Goal: Transaction & Acquisition: Obtain resource

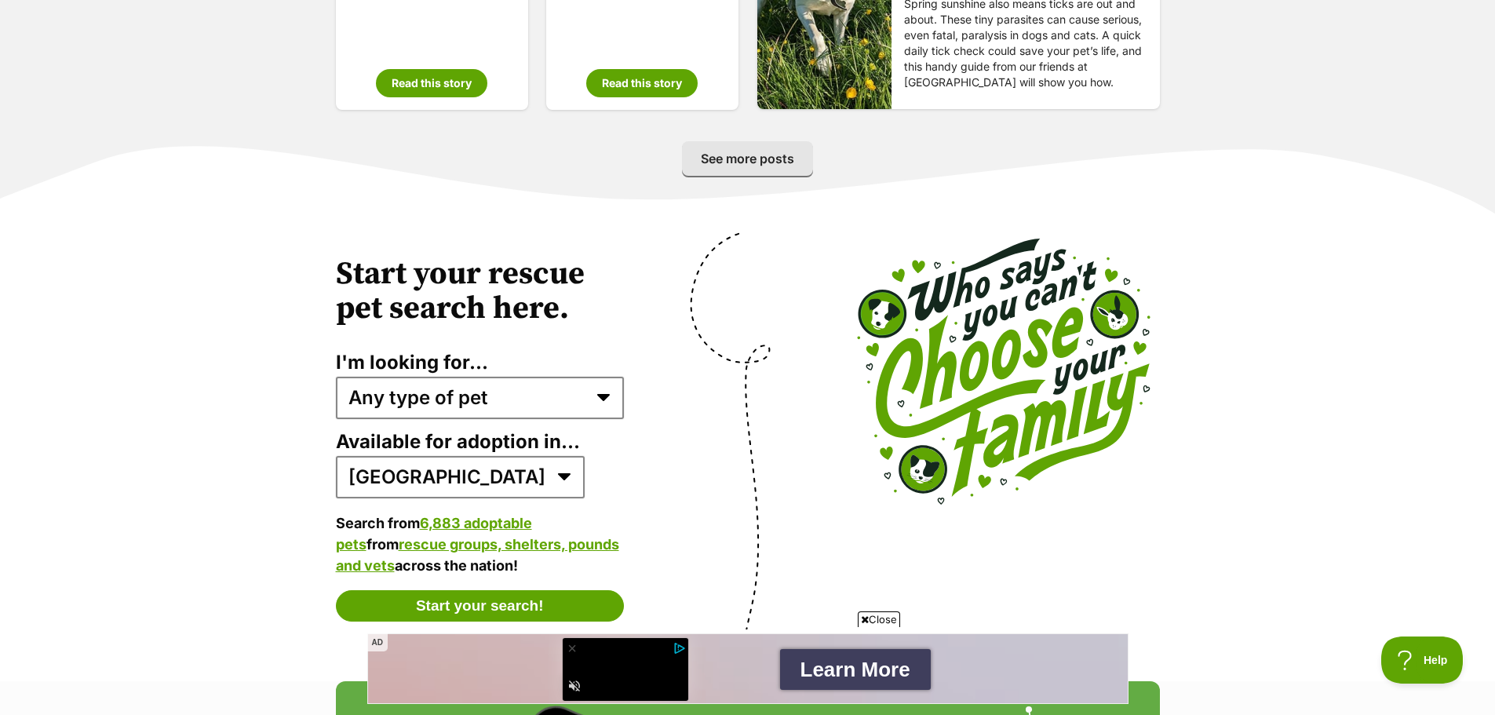
scroll to position [3077, 0]
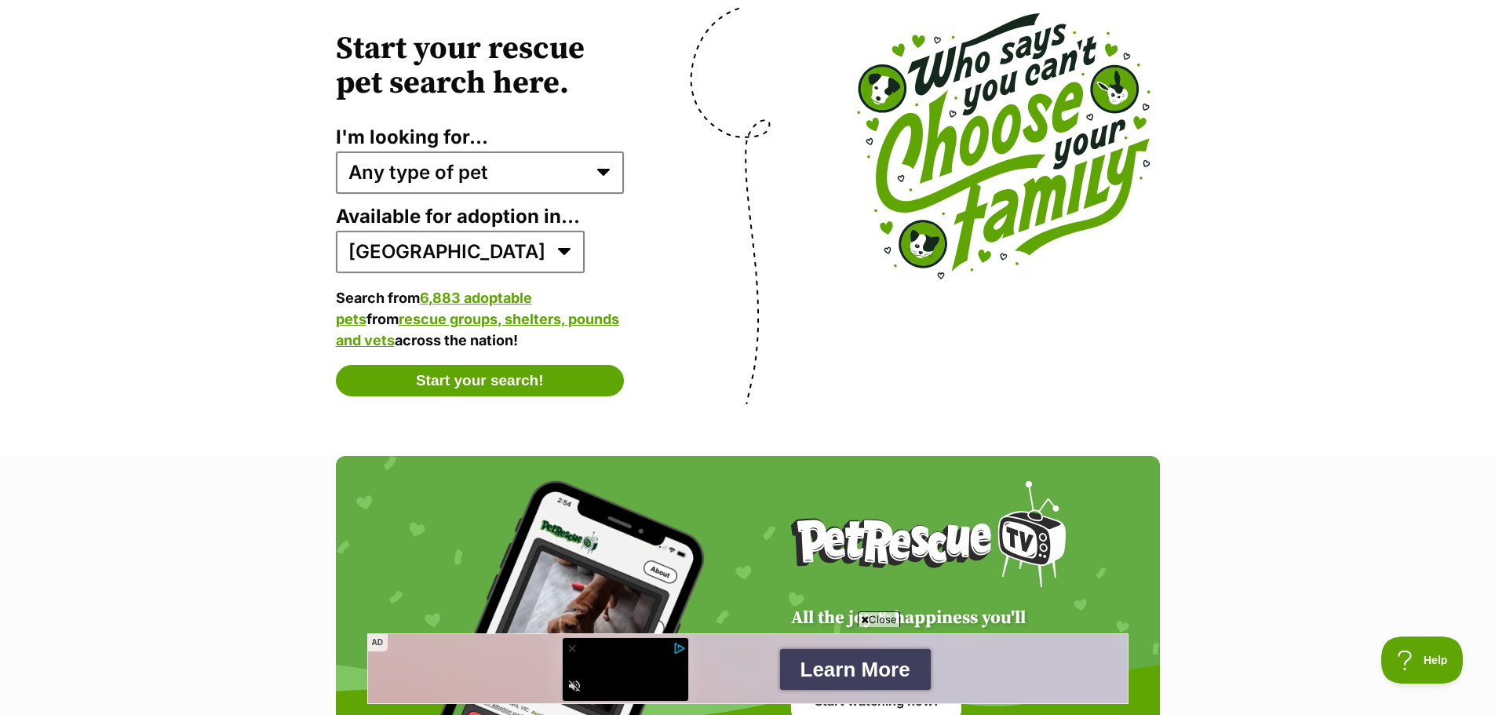
drag, startPoint x: 243, startPoint y: 522, endPoint x: 271, endPoint y: 628, distance: 110.4
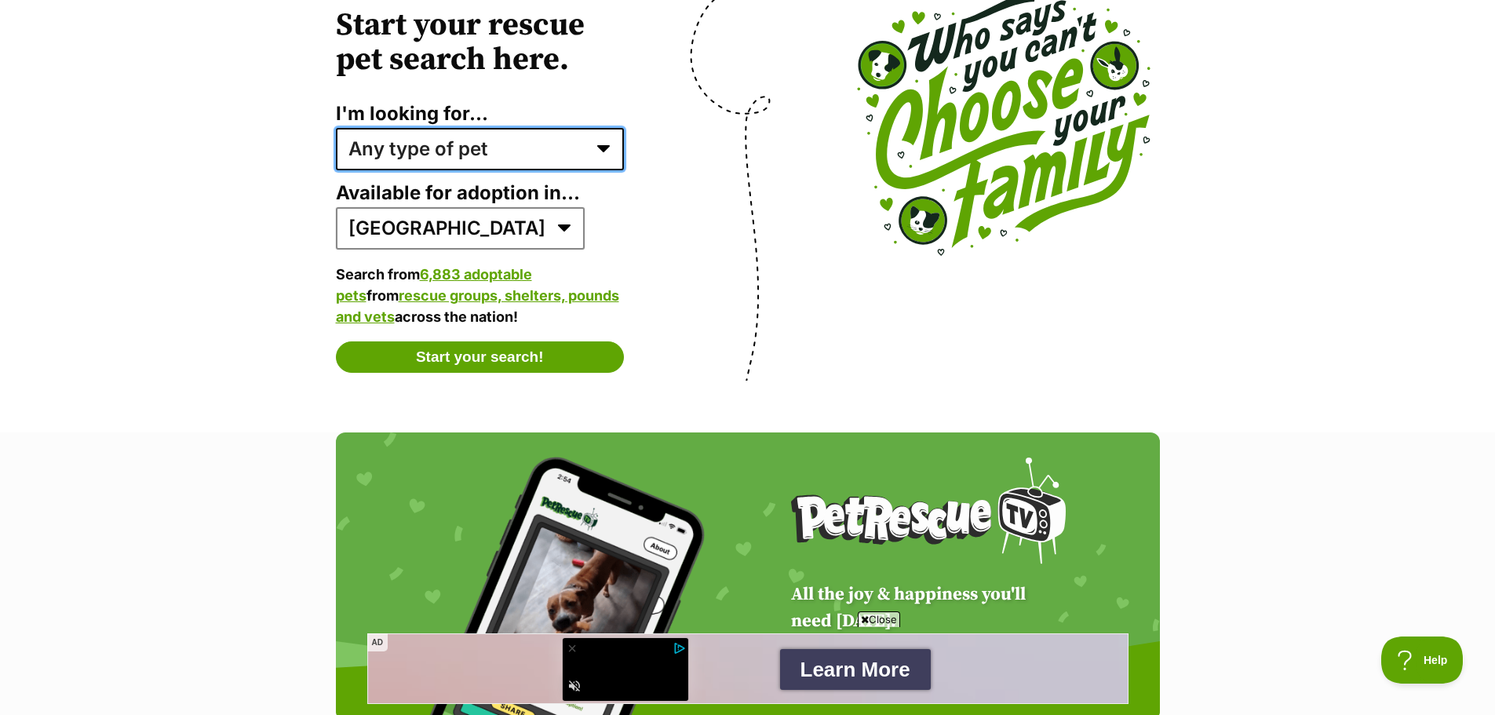
click at [566, 147] on select "Any type of pet Dogs Cats Other pets Pets looking for a home together Pets need…" at bounding box center [480, 149] width 289 height 42
select select "cats"
click at [336, 128] on select "Any type of pet Dogs Cats Other pets Pets looking for a home together Pets need…" at bounding box center [480, 149] width 289 height 42
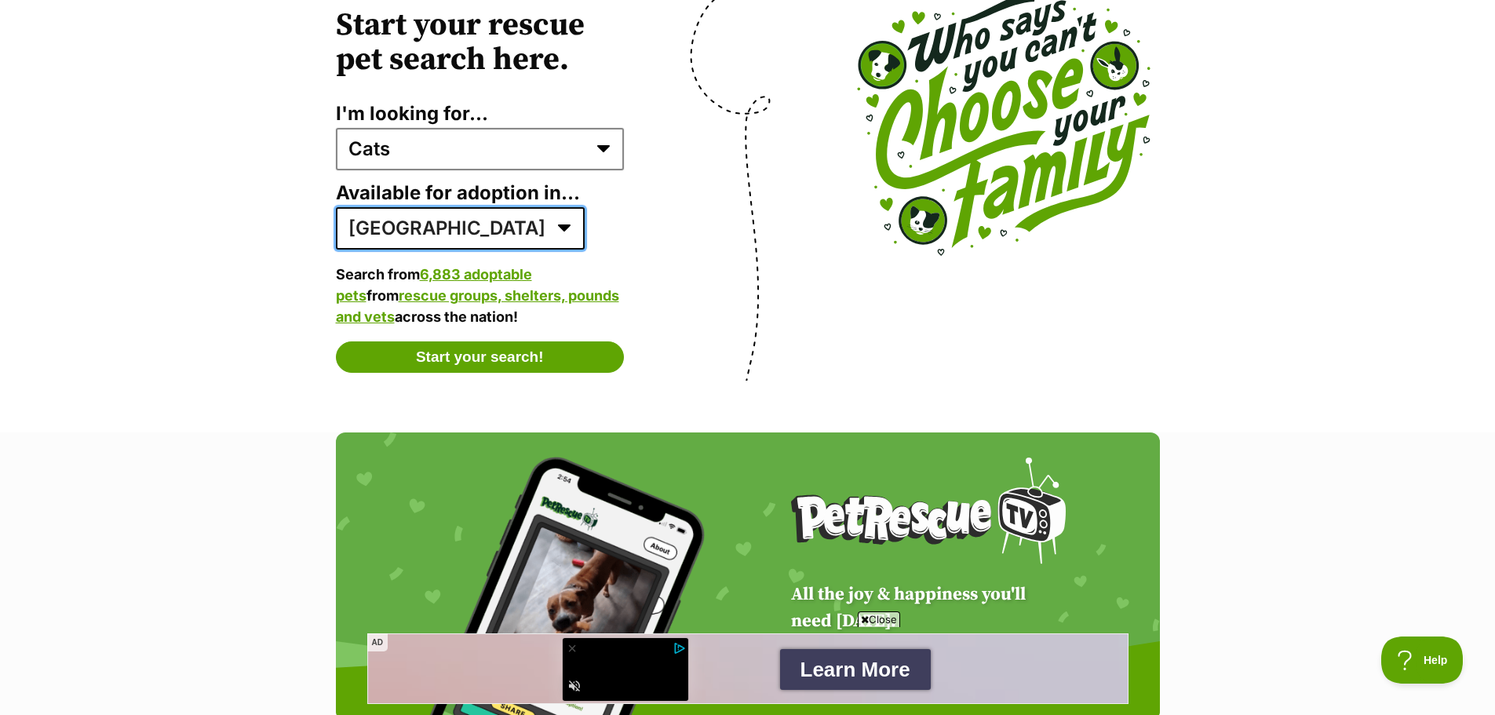
click at [446, 217] on select "Australia ACT NSW NT QLD SA TAS VIC WA" at bounding box center [460, 228] width 249 height 42
select select "1"
click at [336, 207] on select "Australia ACT NSW NT QLD SA TAS VIC WA" at bounding box center [460, 228] width 249 height 42
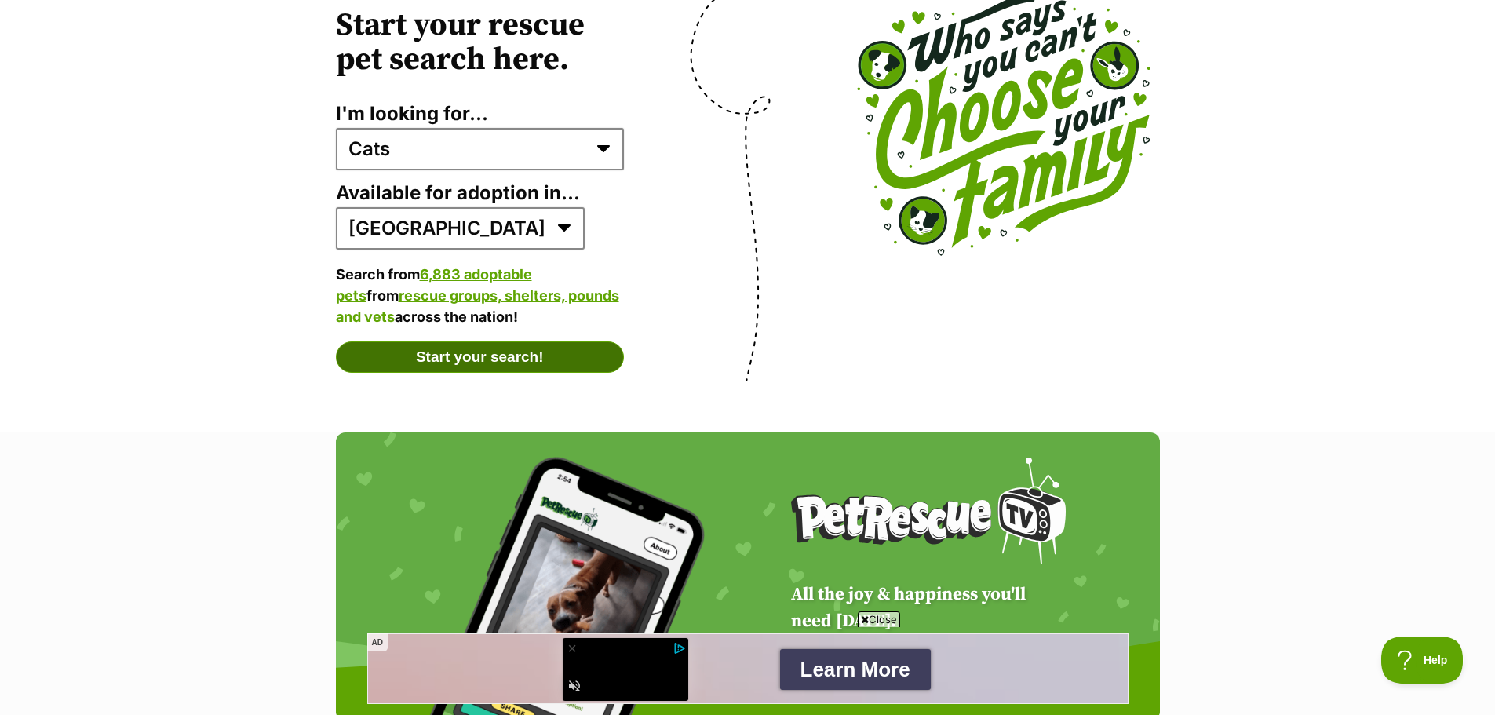
click at [432, 362] on button "Start your search!" at bounding box center [480, 356] width 289 height 31
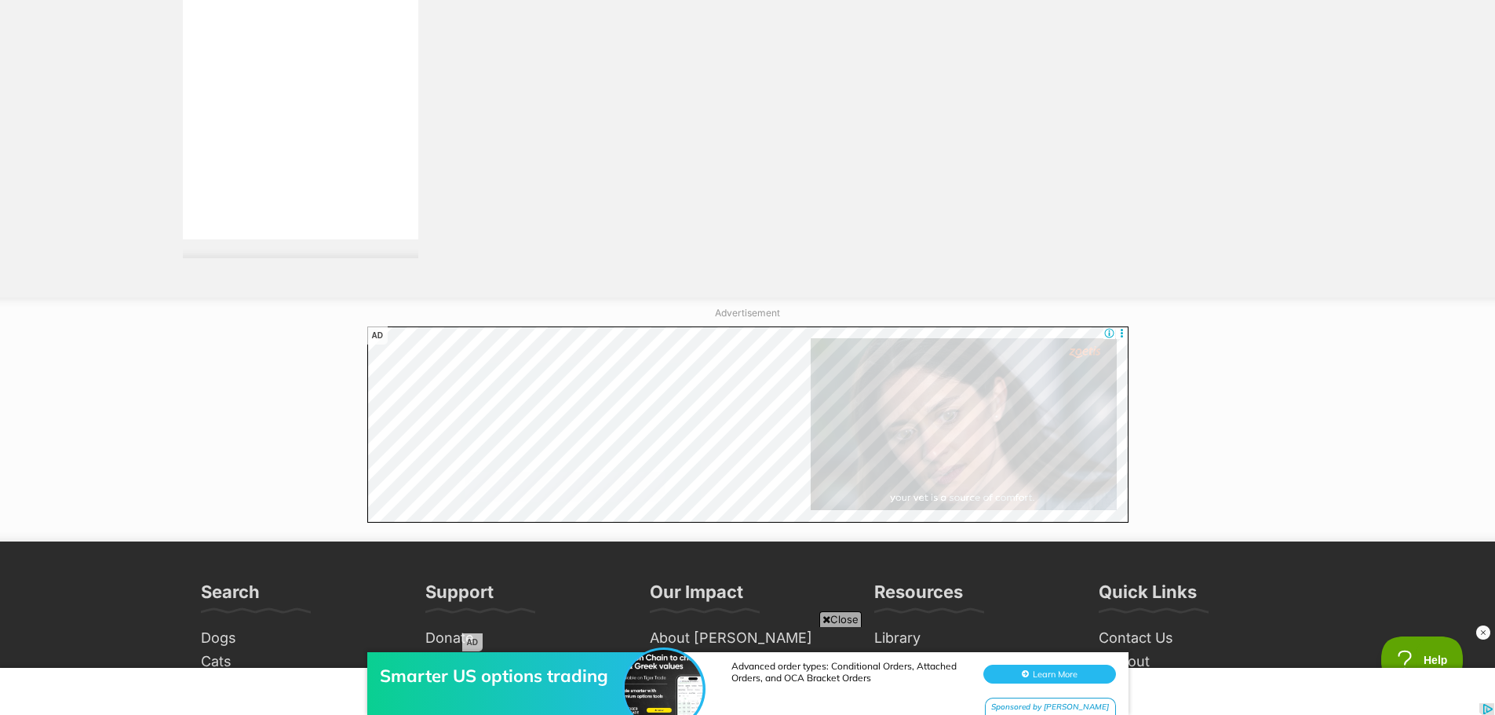
scroll to position [2668, 0]
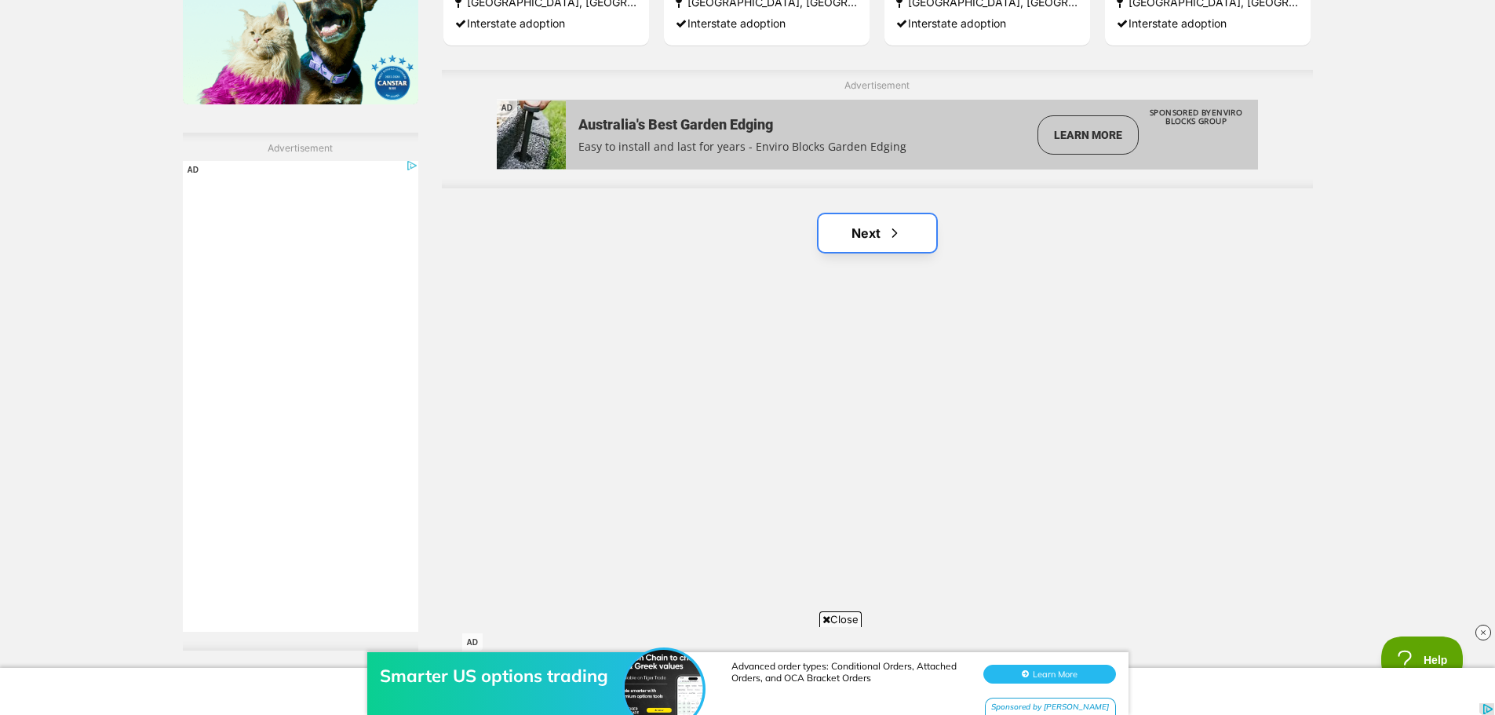
click at [885, 224] on link "Next" at bounding box center [877, 233] width 118 height 38
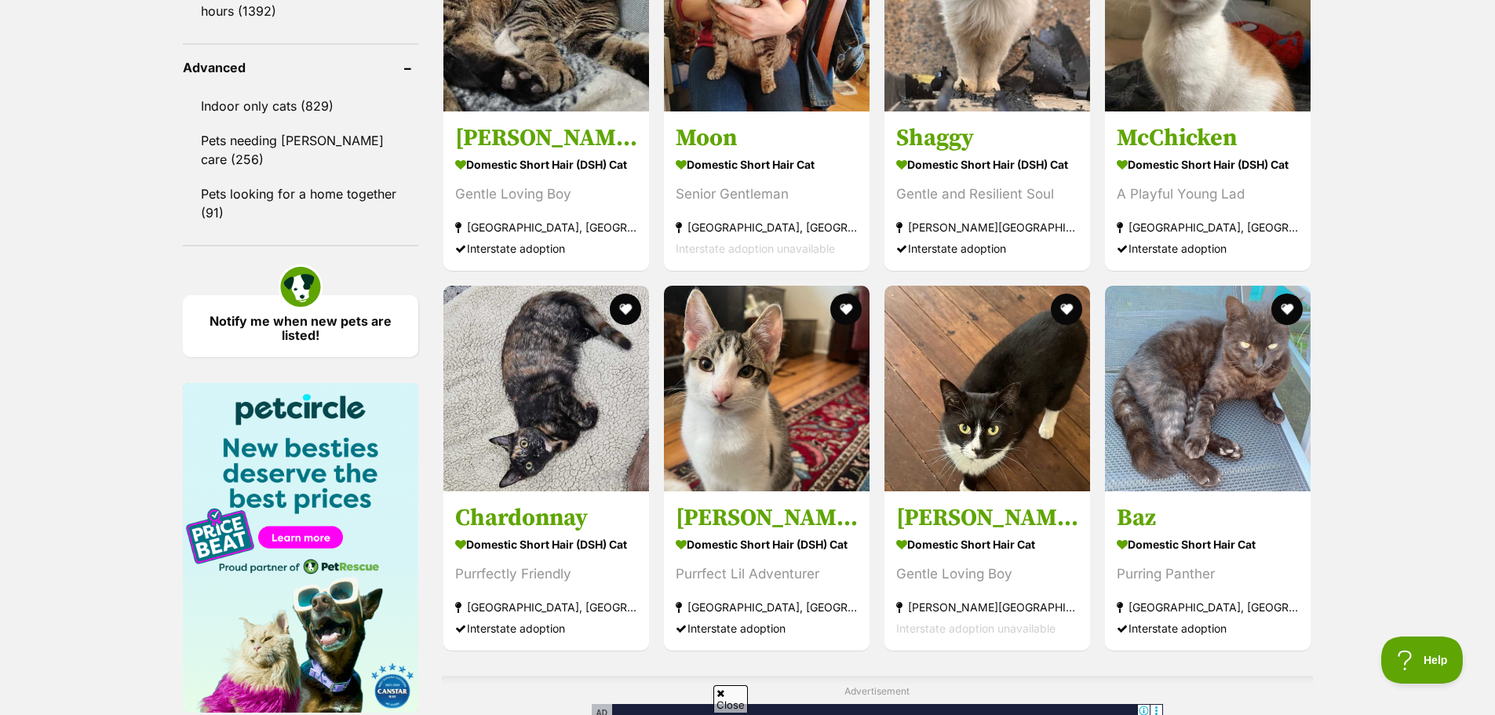
scroll to position [2354, 0]
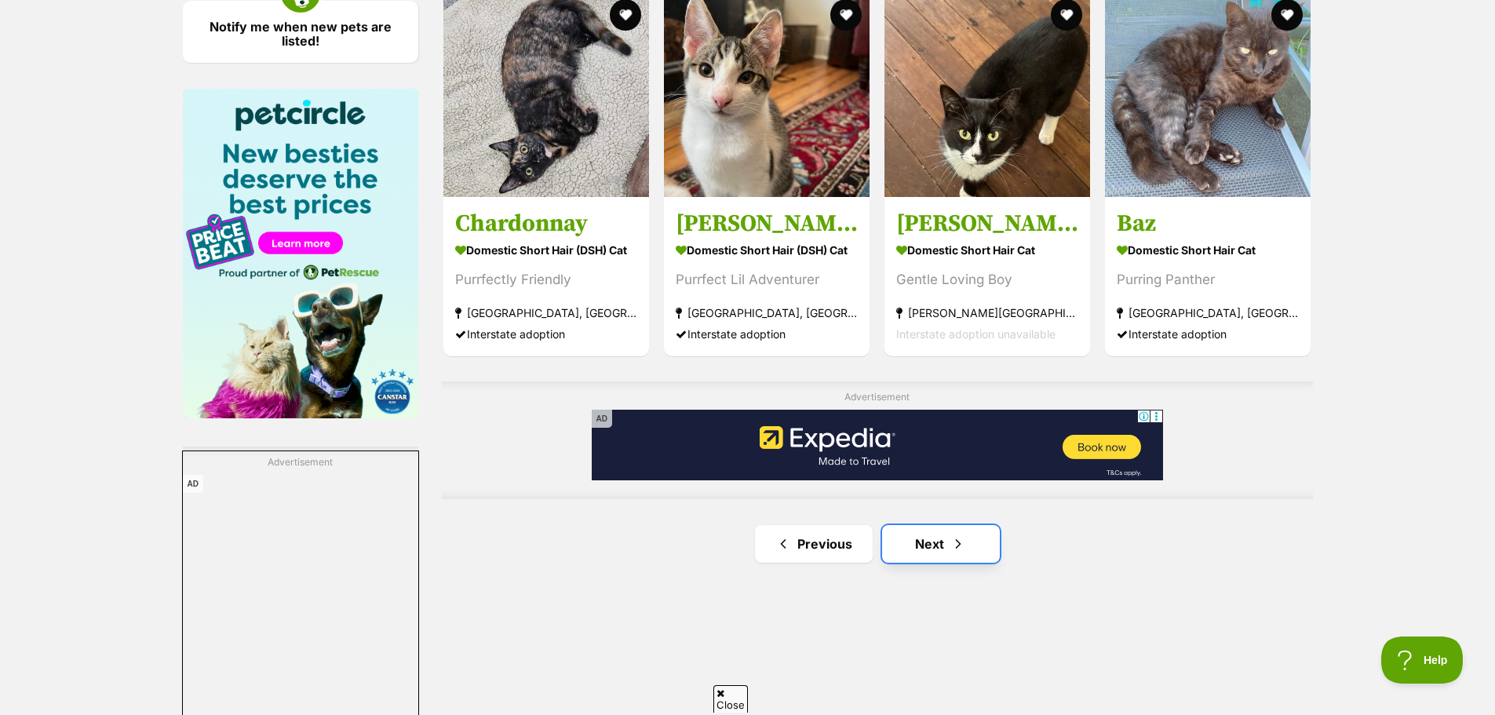
click at [932, 530] on link "Next" at bounding box center [941, 544] width 118 height 38
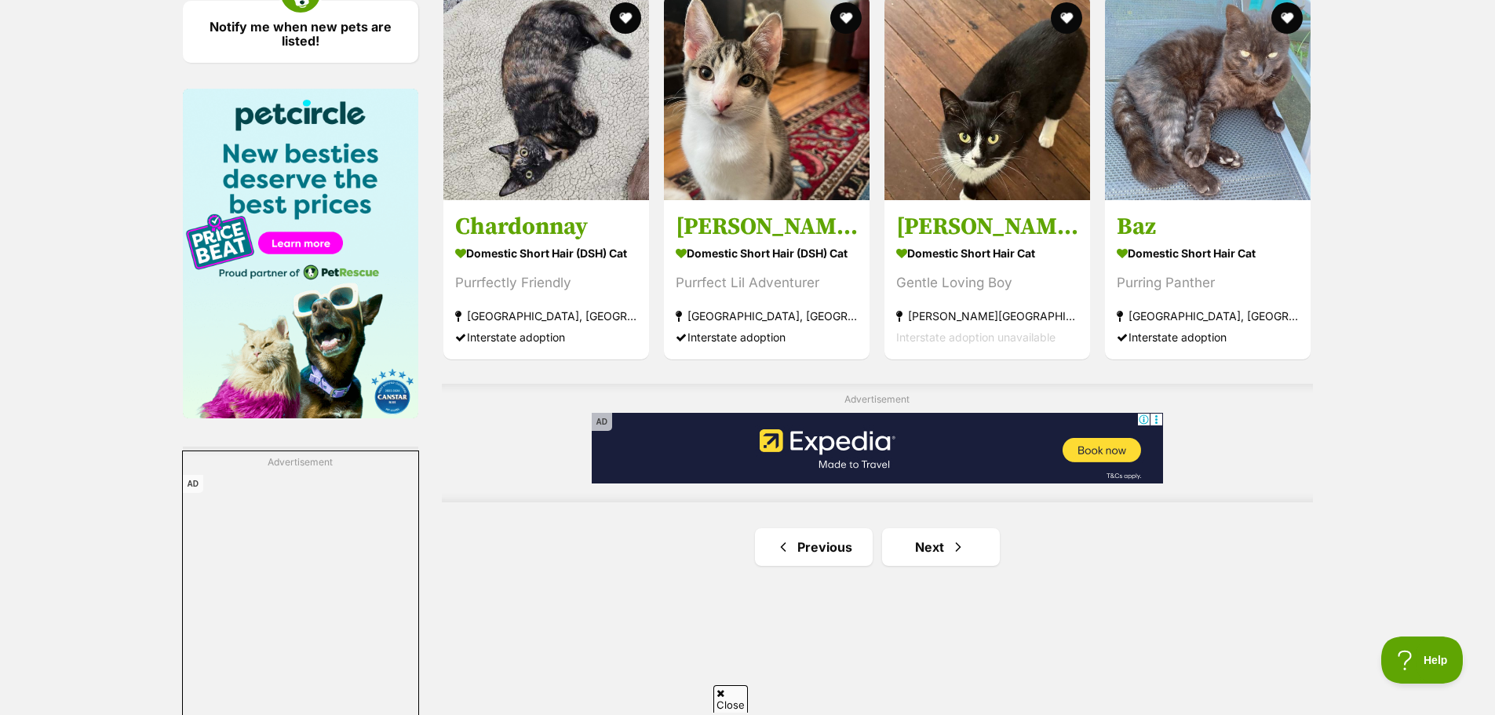
scroll to position [0, 0]
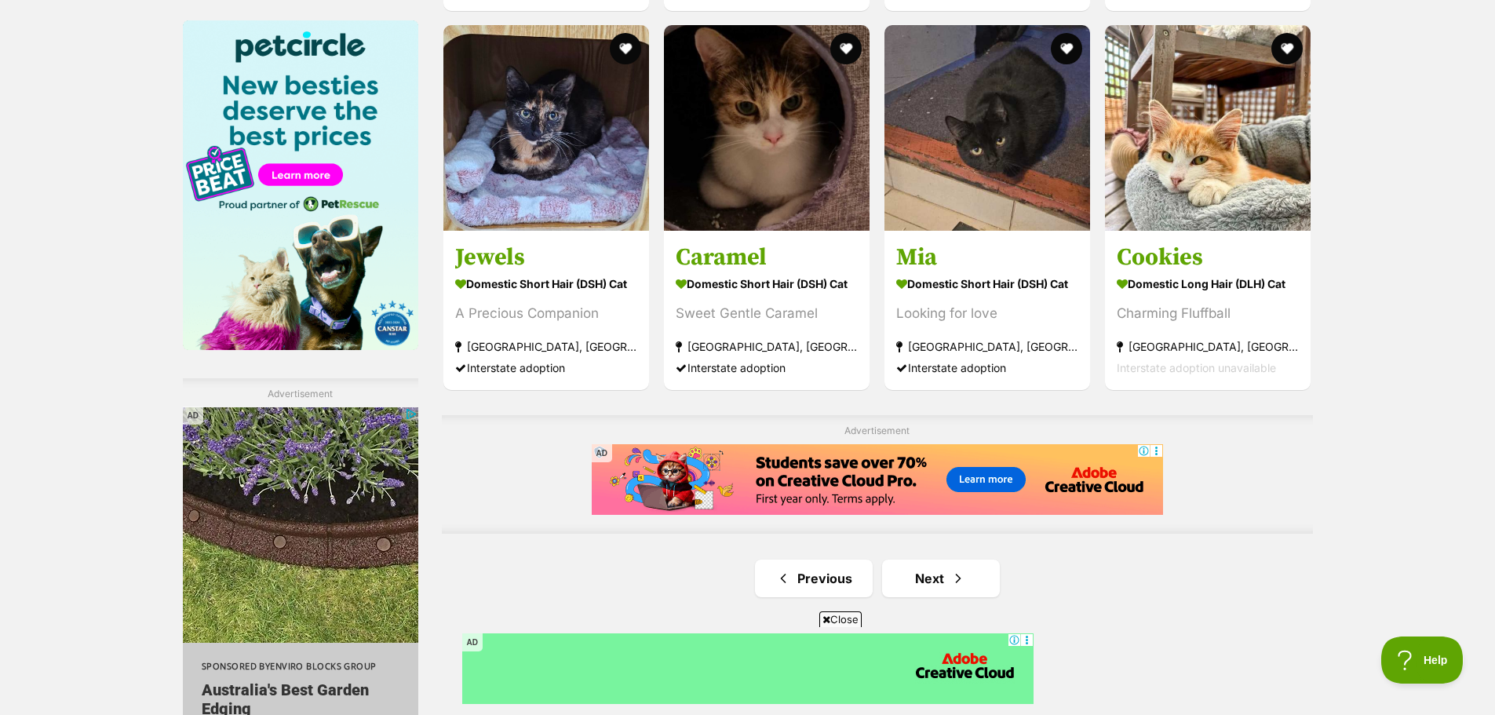
scroll to position [2589, 0]
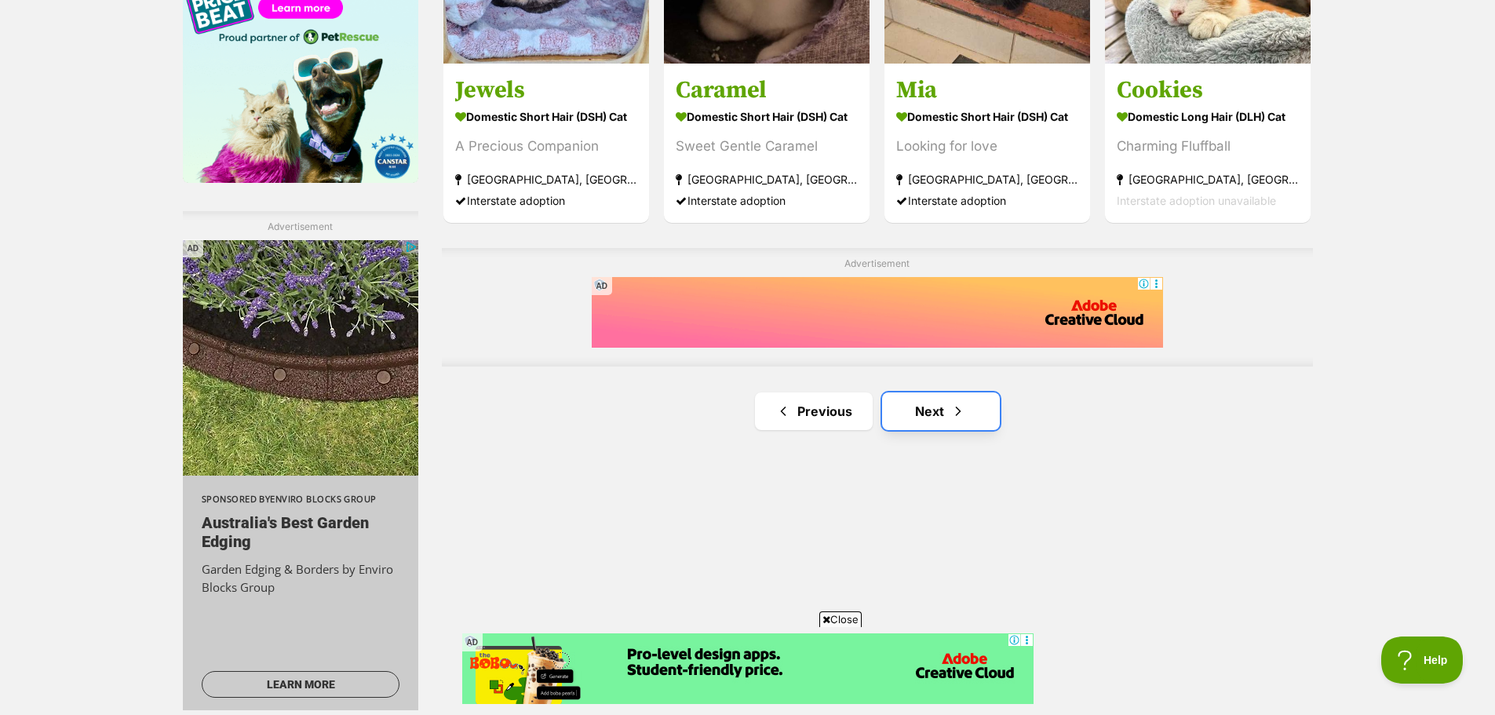
click at [917, 394] on link "Next" at bounding box center [941, 411] width 118 height 38
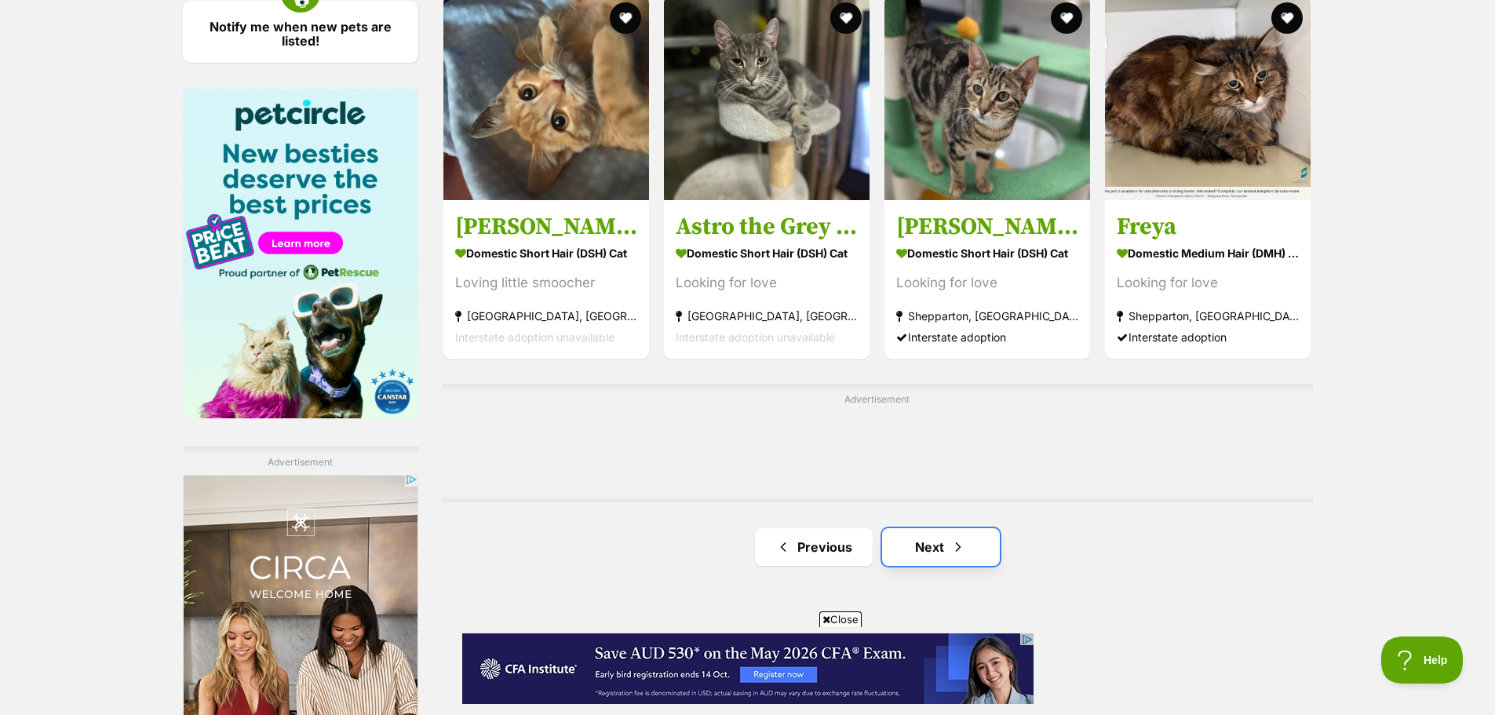
click at [915, 537] on link "Next" at bounding box center [941, 547] width 118 height 38
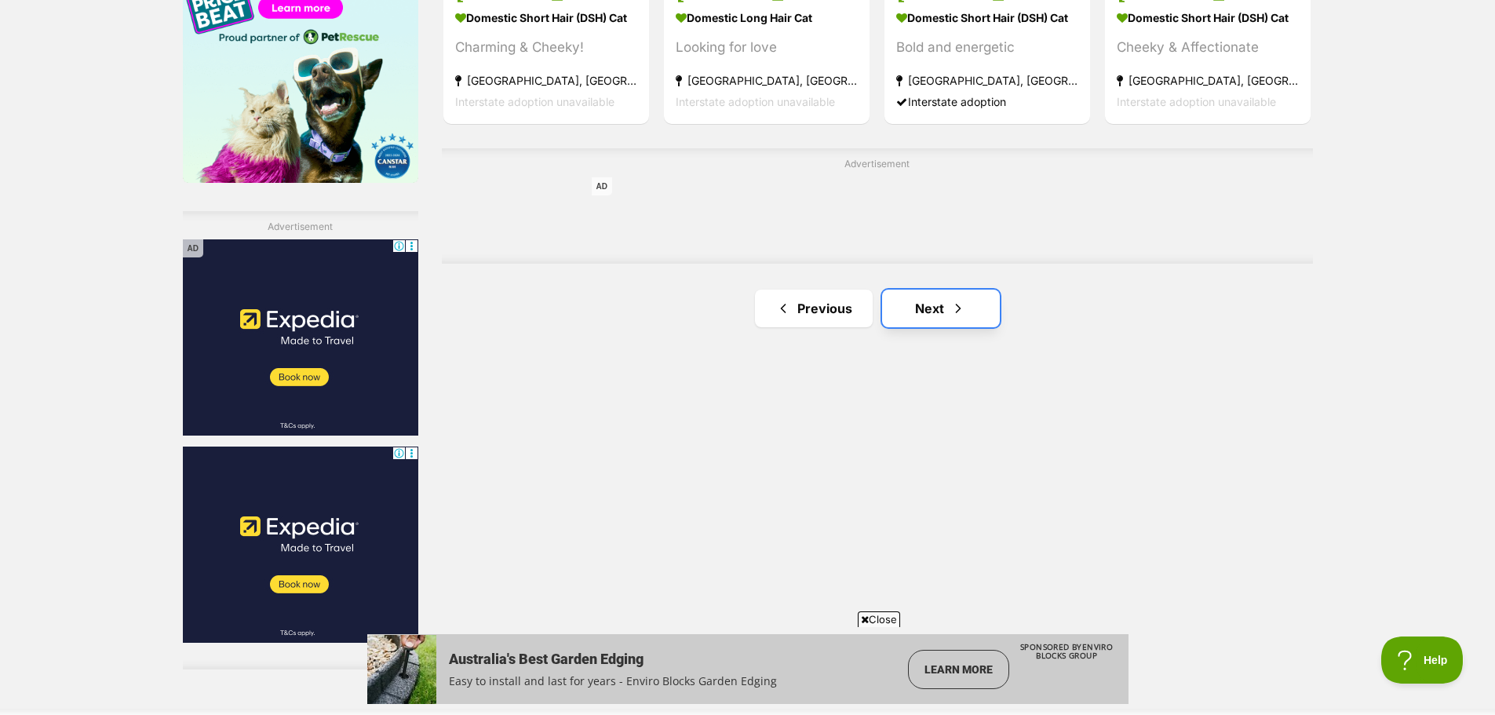
click at [956, 299] on span "Next page" at bounding box center [958, 308] width 16 height 19
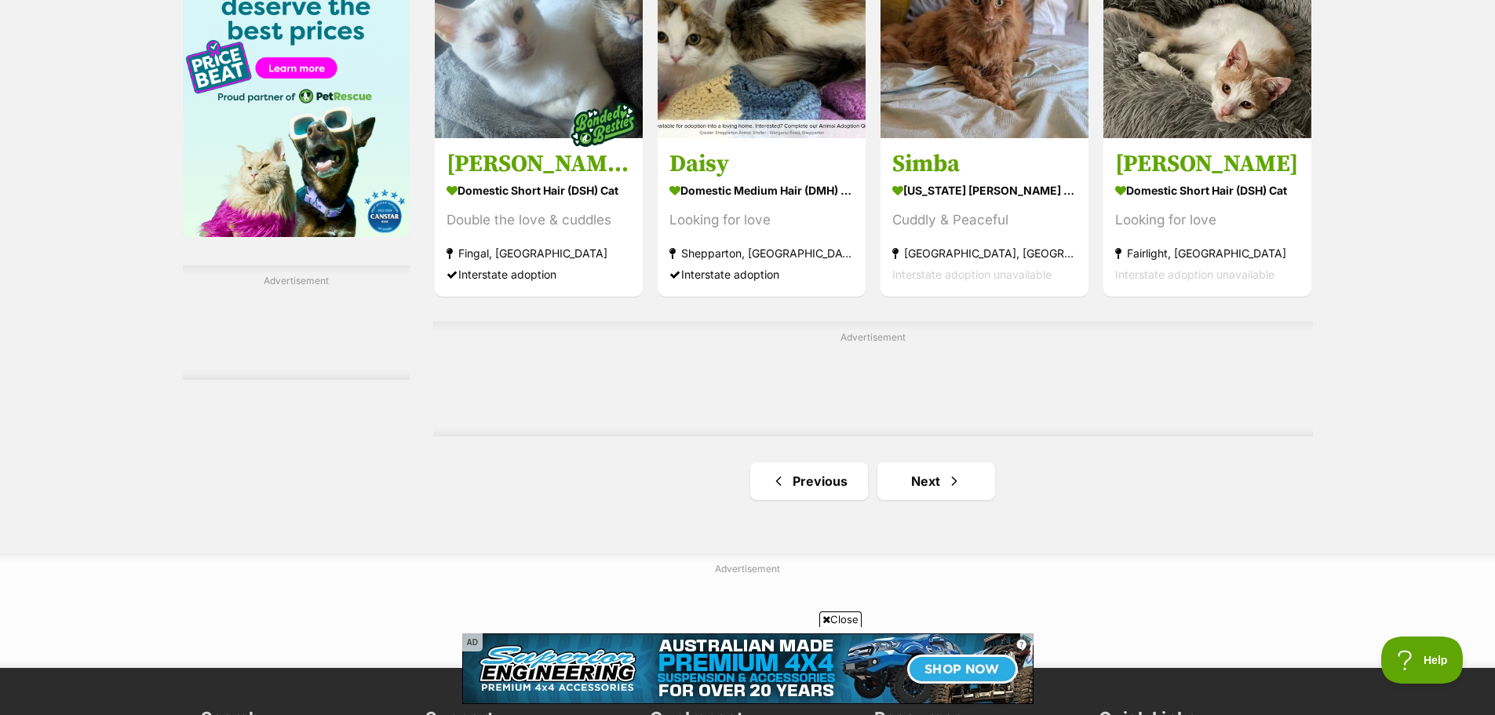
scroll to position [2824, 0]
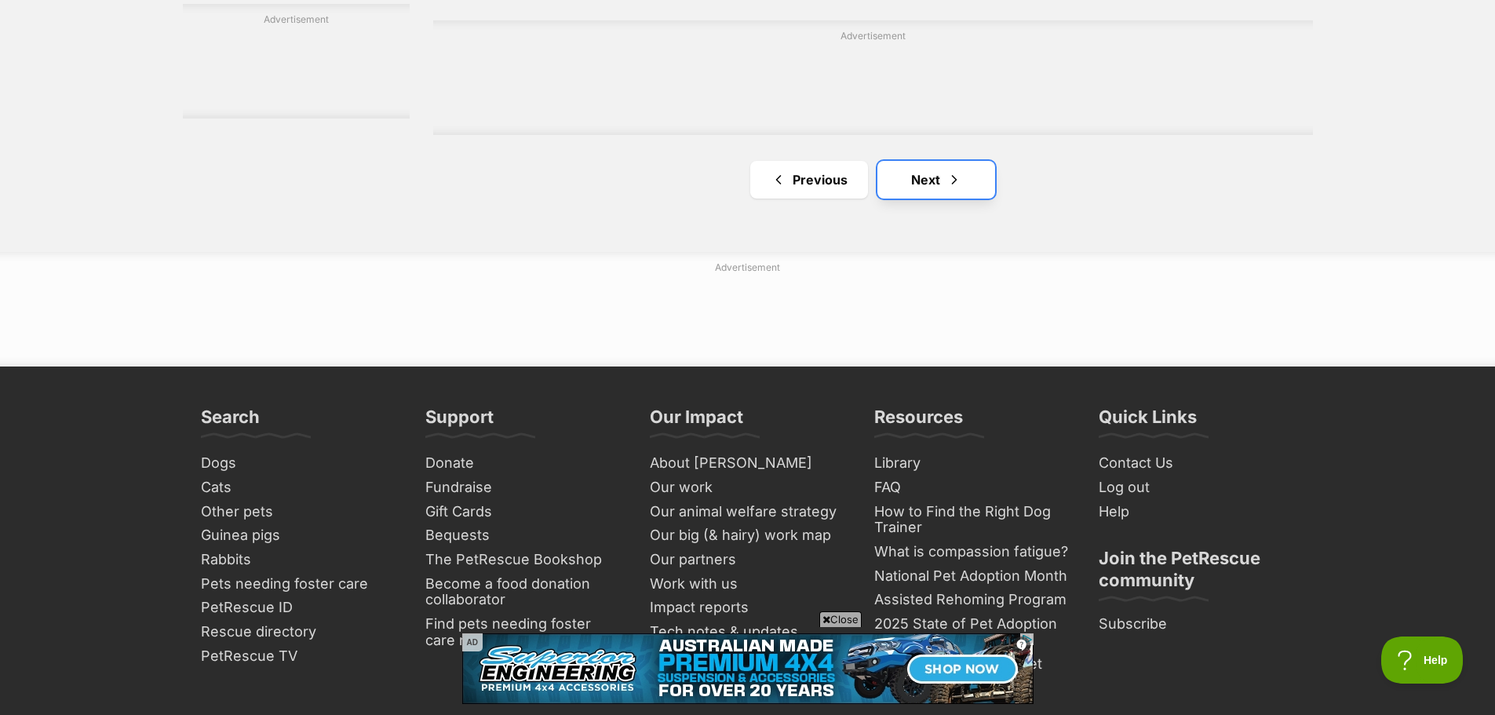
click at [941, 182] on link "Next" at bounding box center [936, 180] width 118 height 38
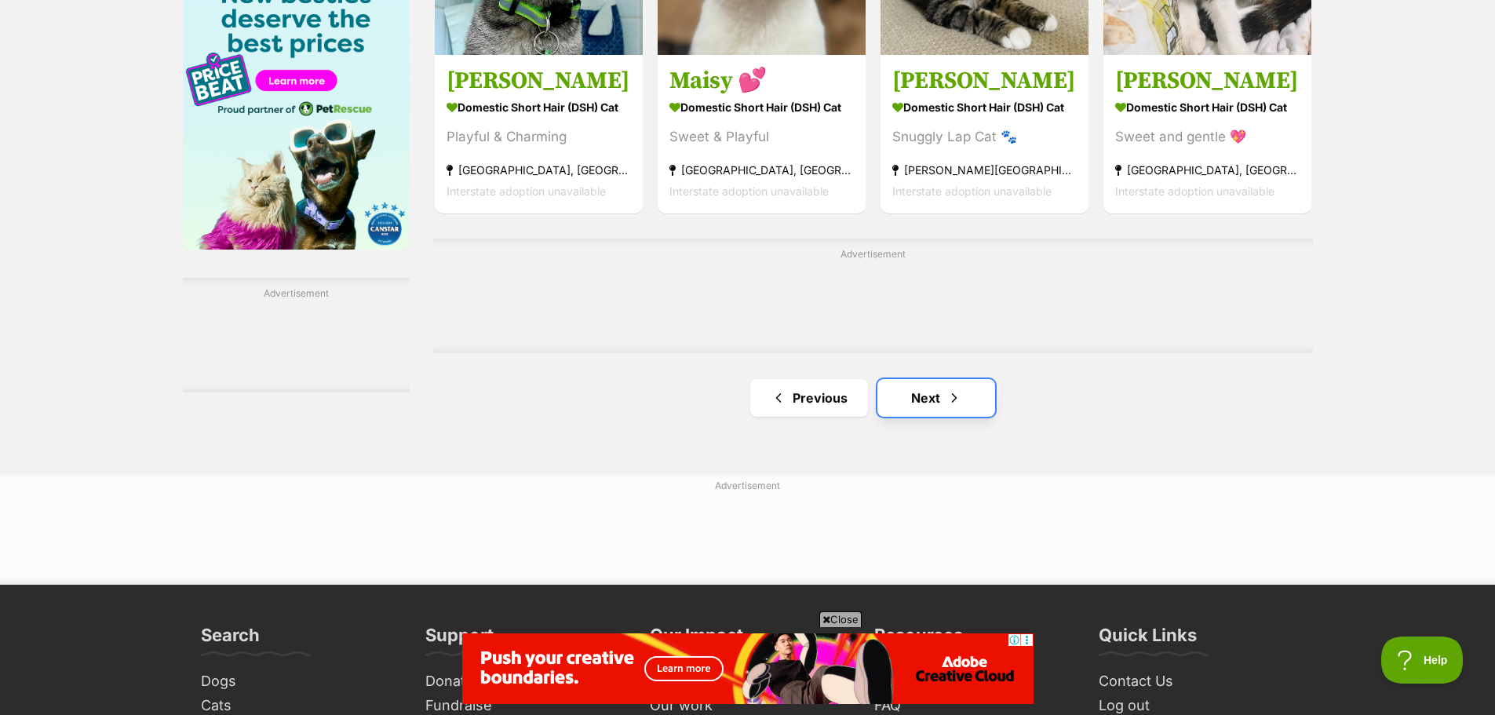
click at [948, 402] on span "Next page" at bounding box center [954, 397] width 16 height 19
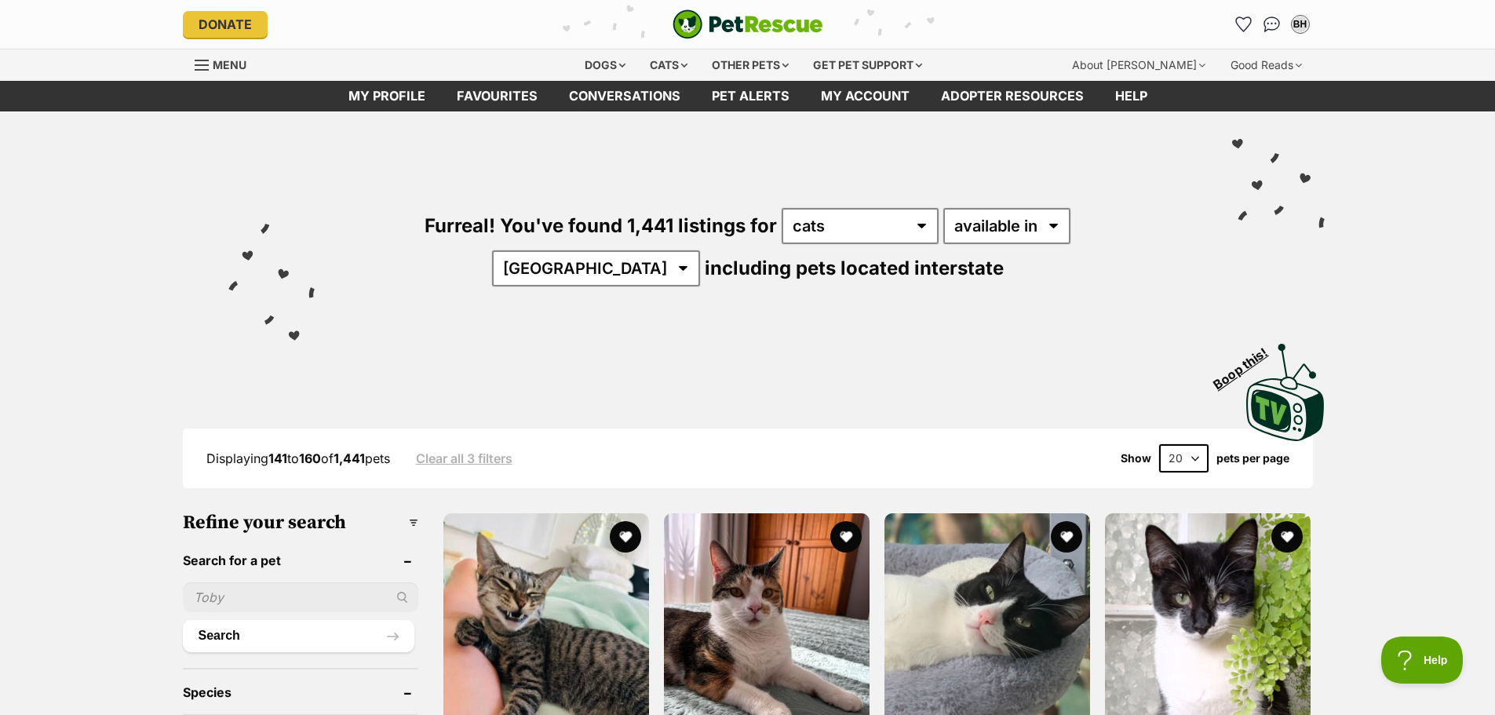
drag, startPoint x: 626, startPoint y: 606, endPoint x: 660, endPoint y: 322, distance: 286.0
click at [271, 590] on input "text" at bounding box center [300, 597] width 235 height 30
type input "[PERSON_NAME]"
click at [183, 620] on button "Search" at bounding box center [298, 635] width 231 height 31
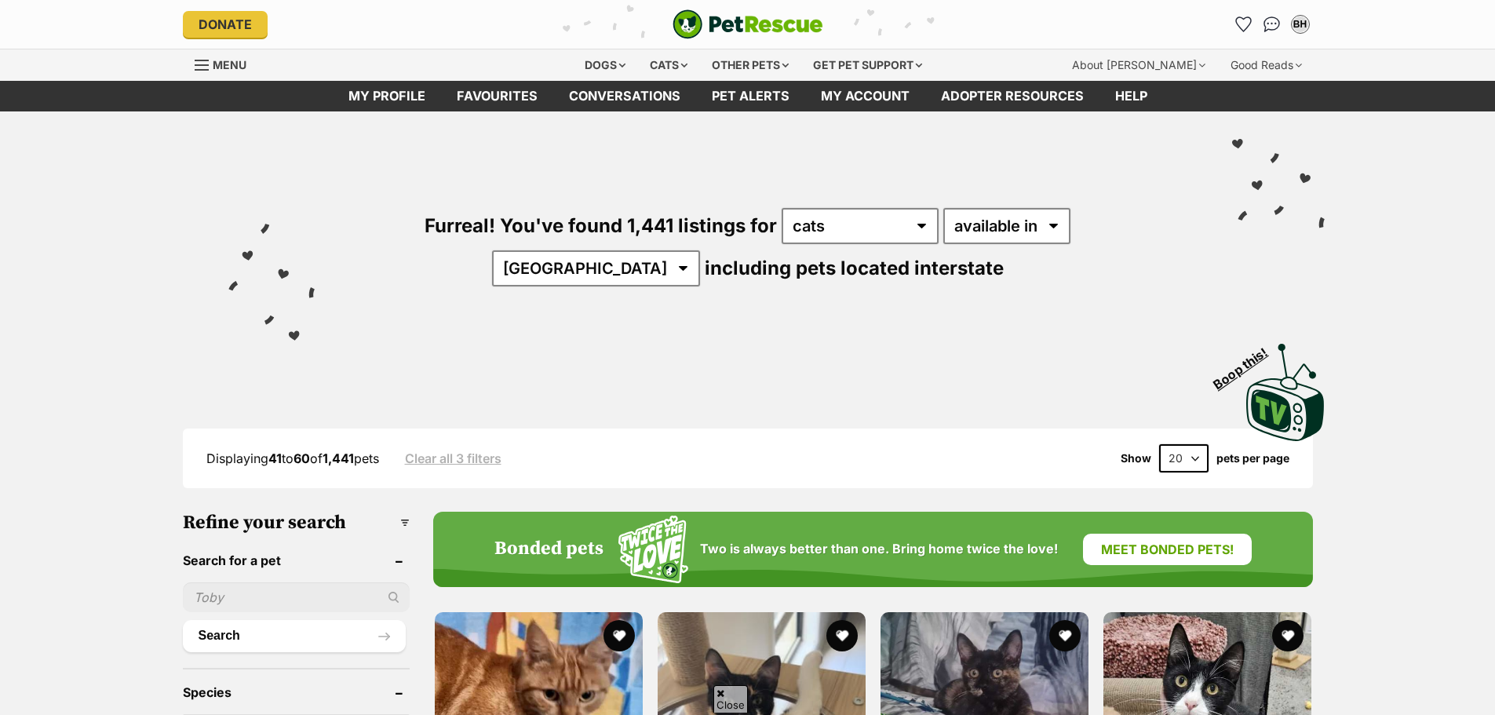
scroll to position [2589, 0]
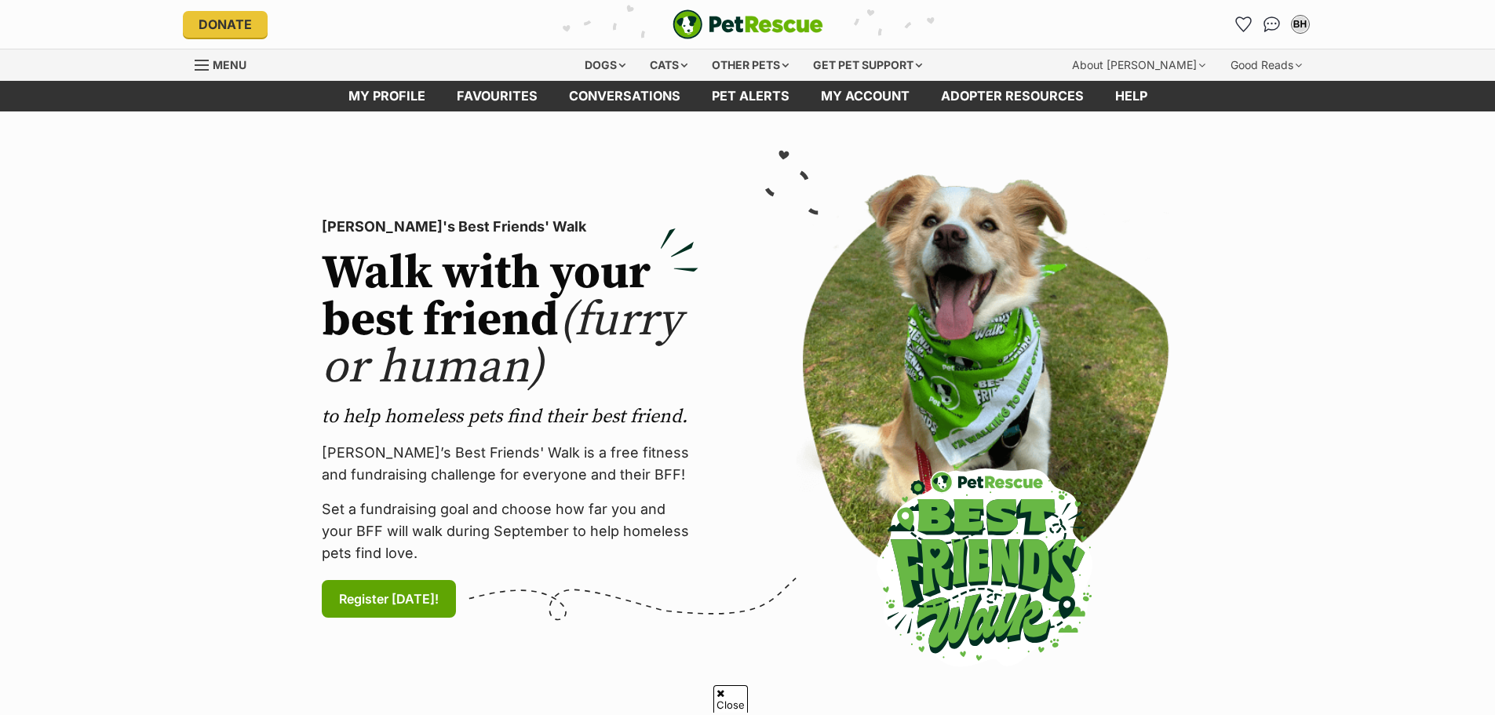
select select "cats"
select select "1"
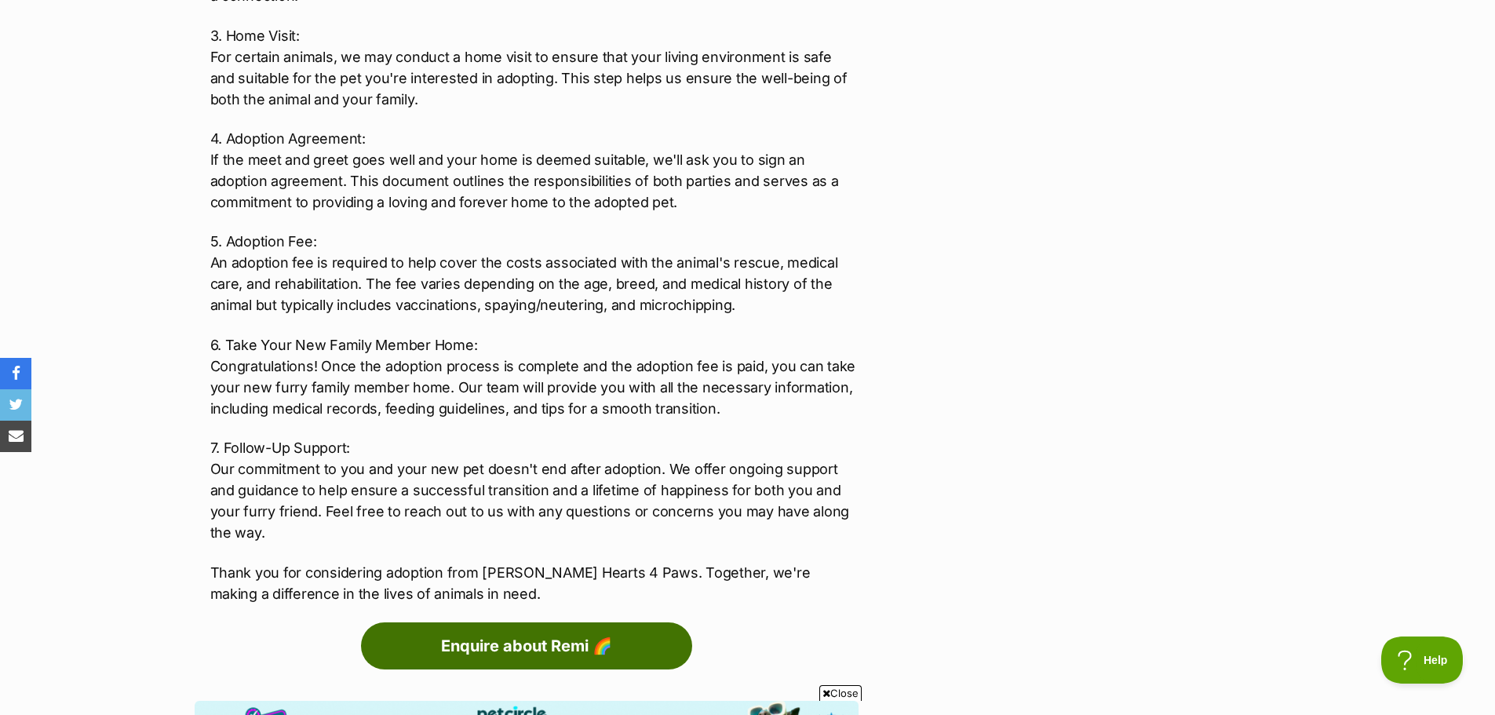
scroll to position [1882, 0]
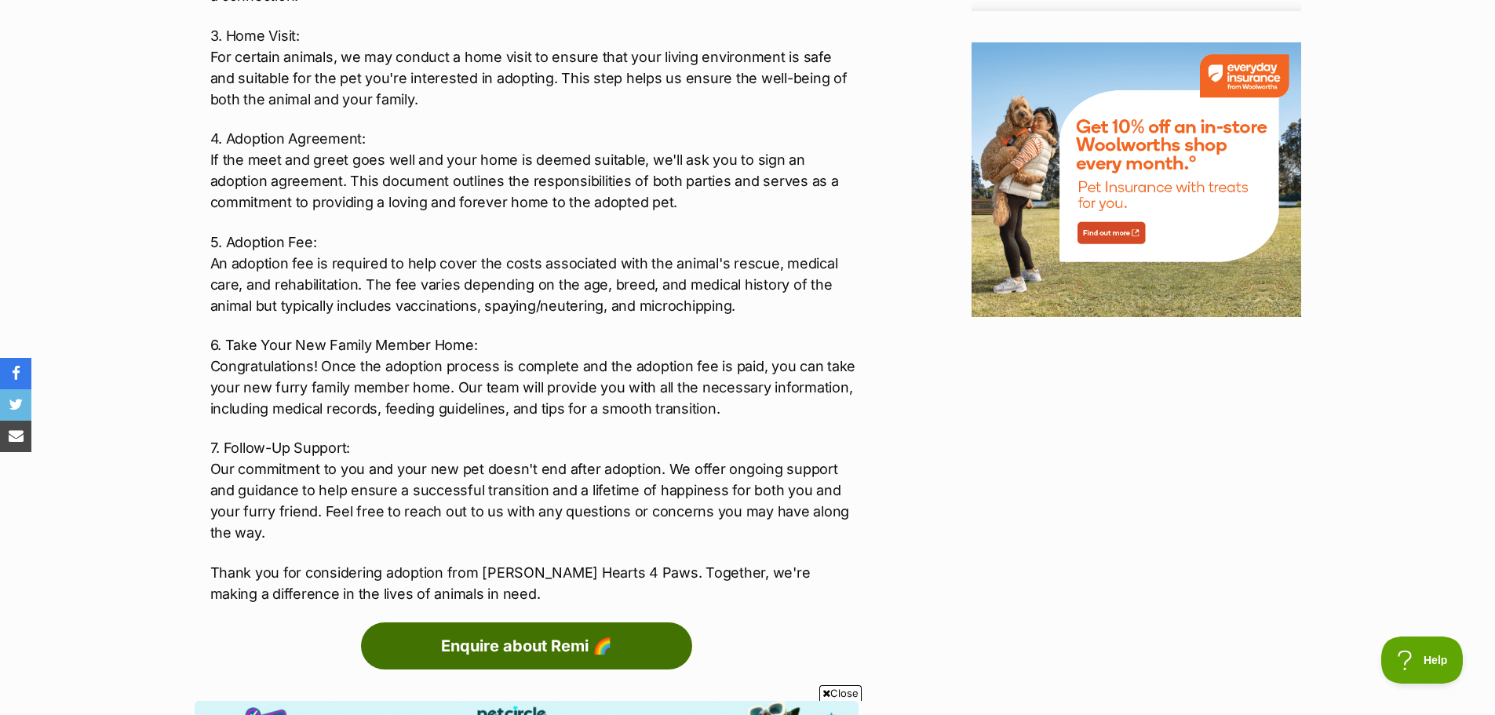
click at [499, 622] on link "Enquire about Remi 🌈" at bounding box center [526, 645] width 331 height 47
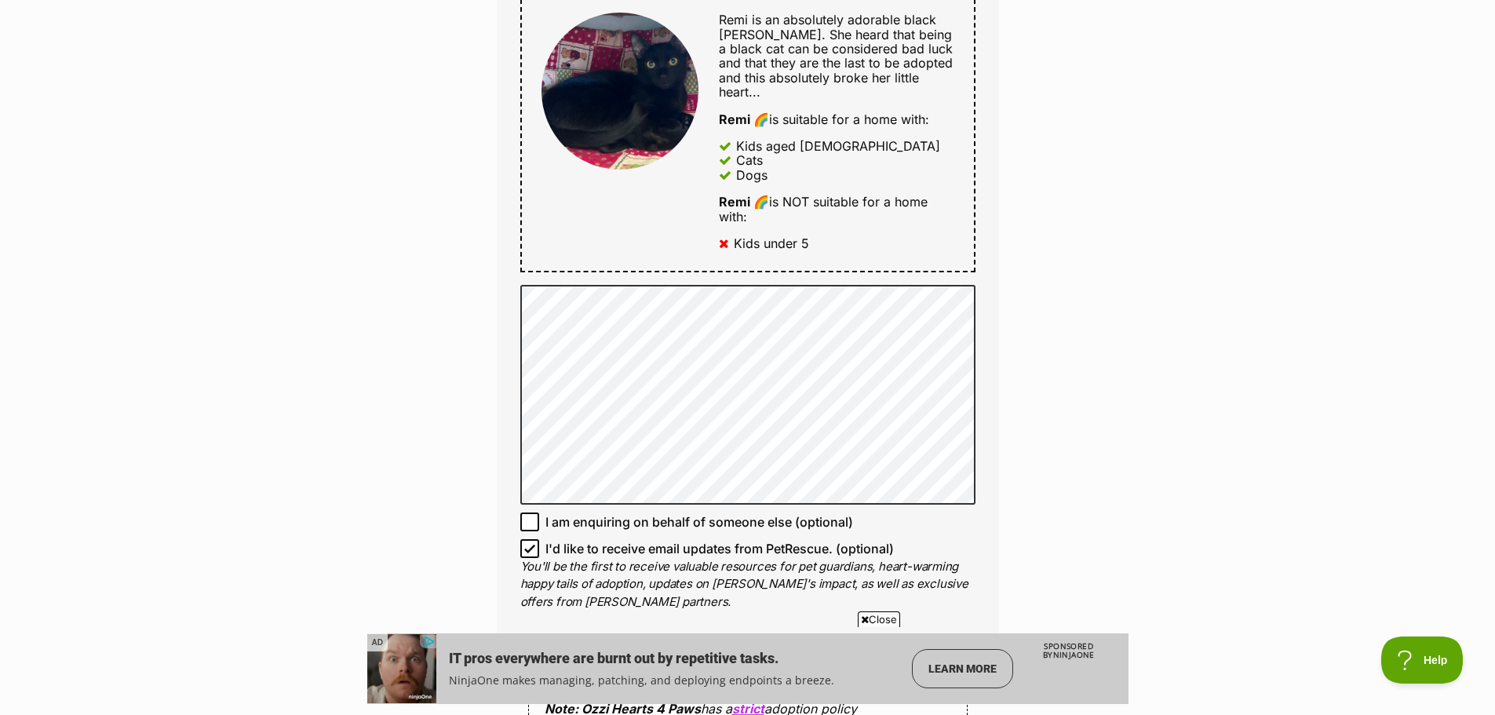
scroll to position [863, 0]
